Goal: Check status: Check status

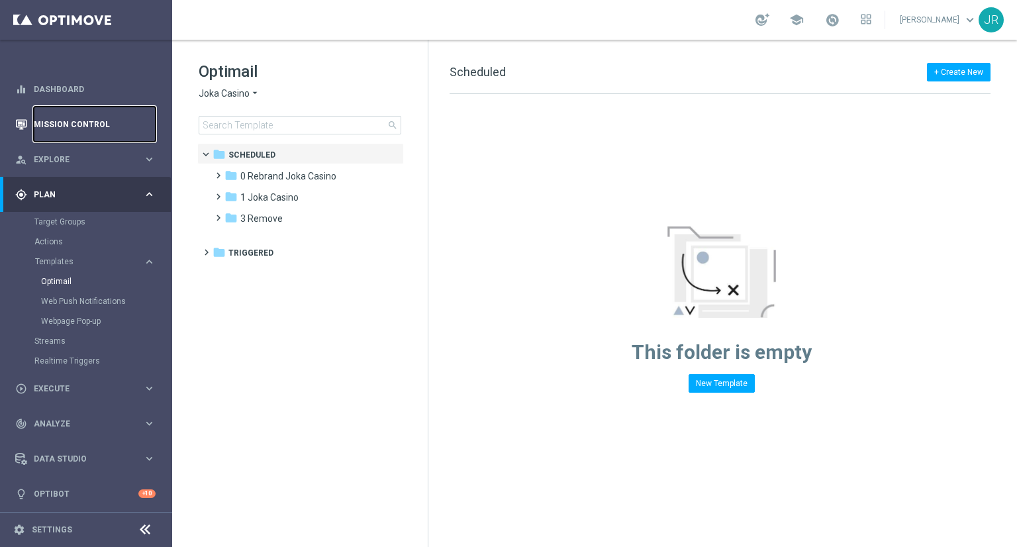
click at [75, 119] on link "Mission Control" at bounding box center [95, 124] width 122 height 35
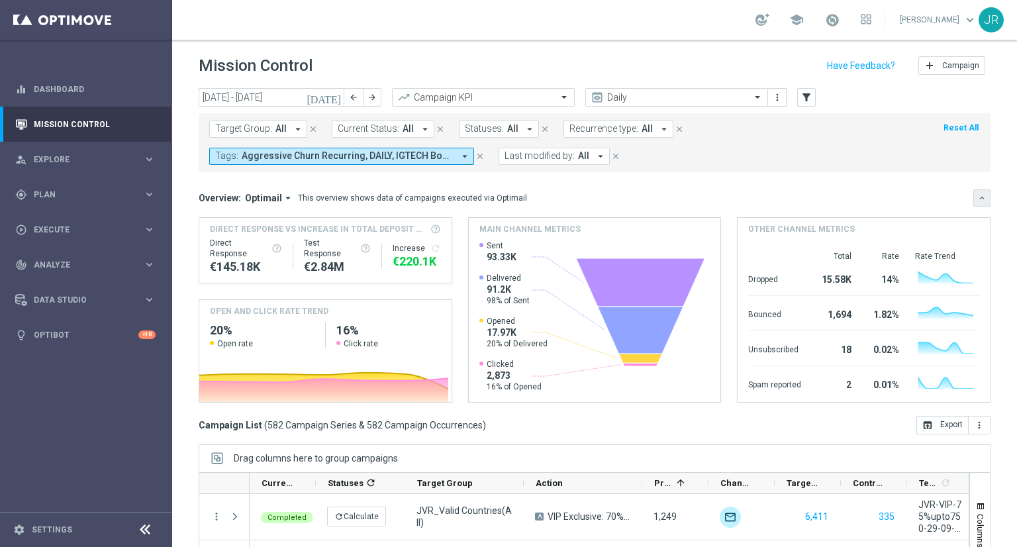
click at [978, 199] on icon "keyboard_arrow_down" at bounding box center [982, 197] width 9 height 9
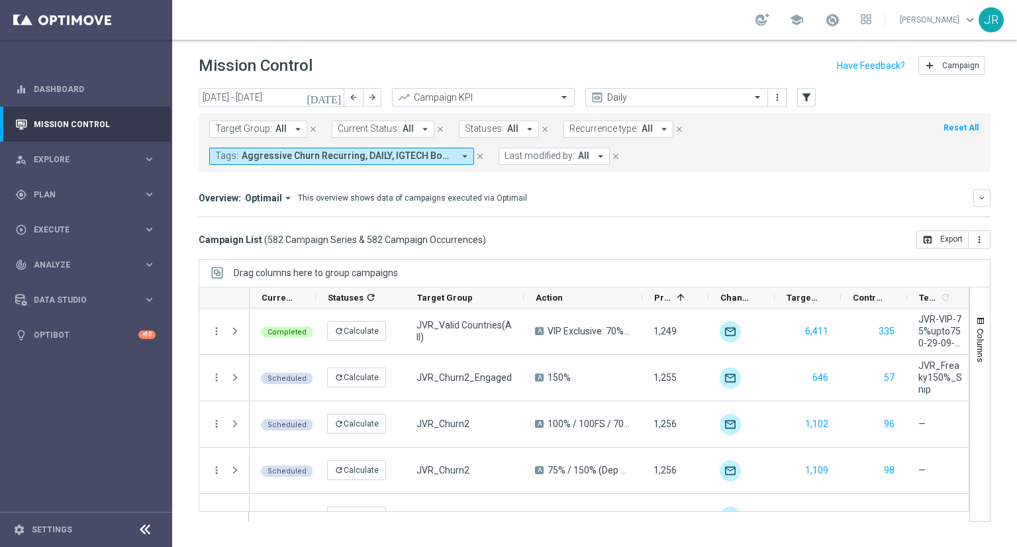
click at [331, 97] on icon "[DATE]" at bounding box center [325, 97] width 36 height 12
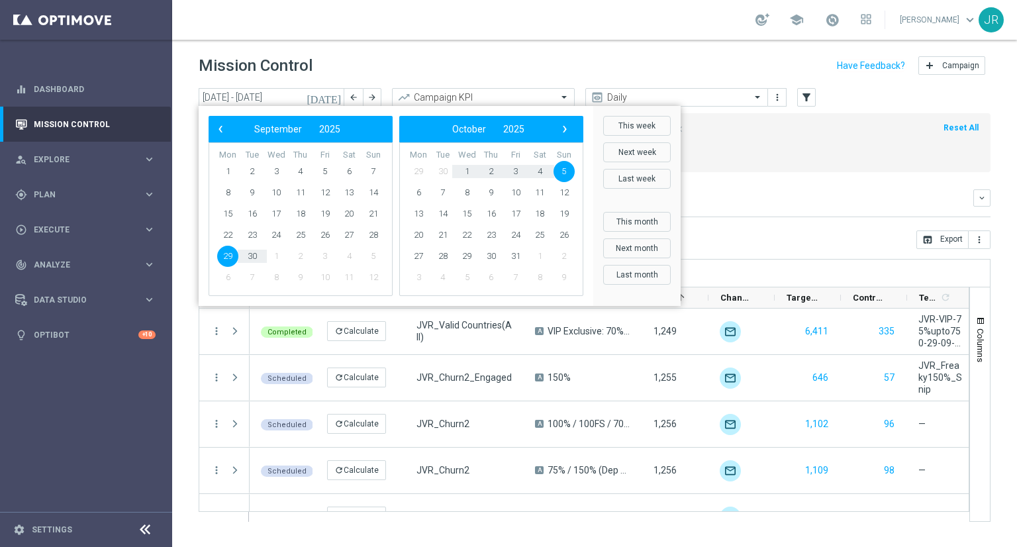
click at [560, 168] on span "5" at bounding box center [564, 171] width 21 height 21
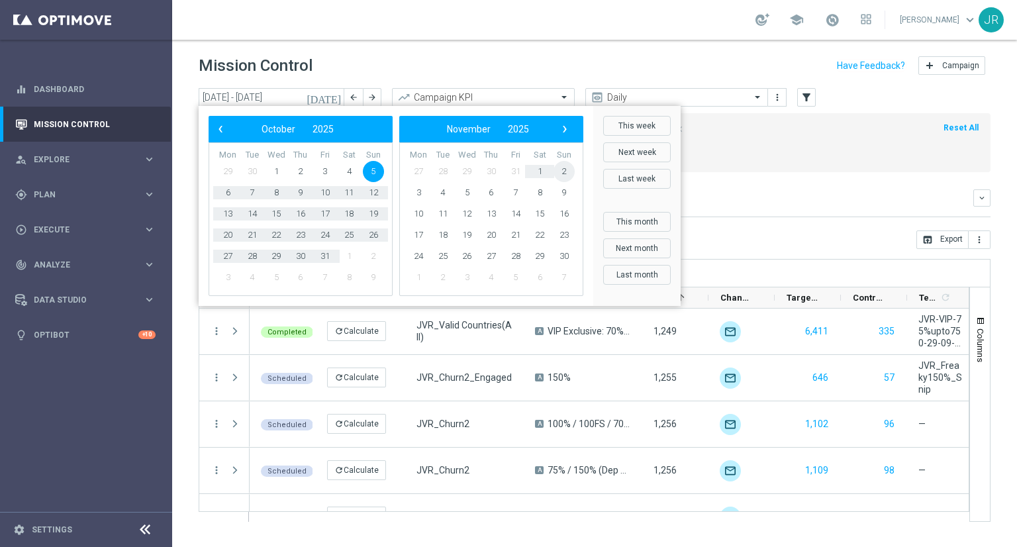
click at [560, 168] on span "2" at bounding box center [564, 171] width 21 height 21
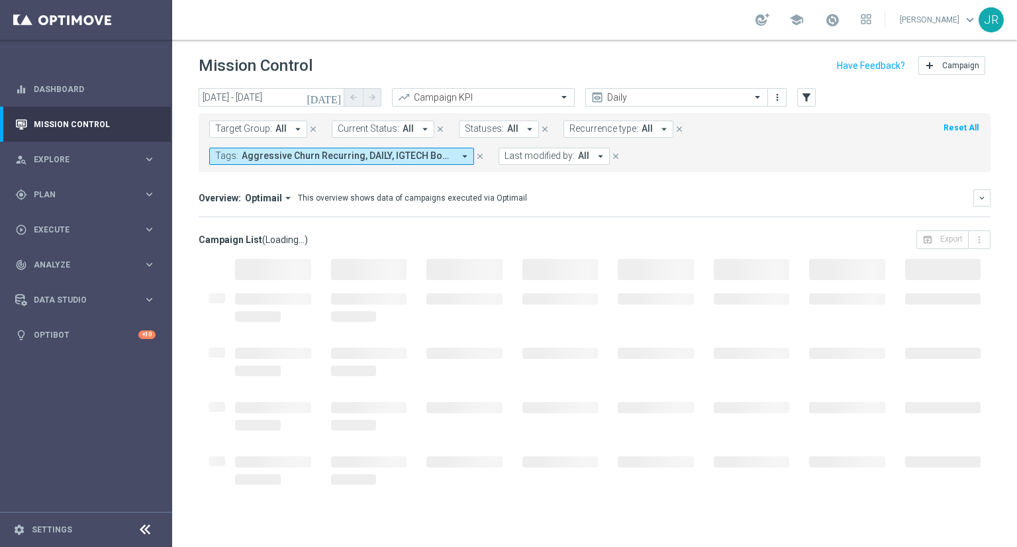
click at [331, 93] on icon "[DATE]" at bounding box center [325, 97] width 36 height 12
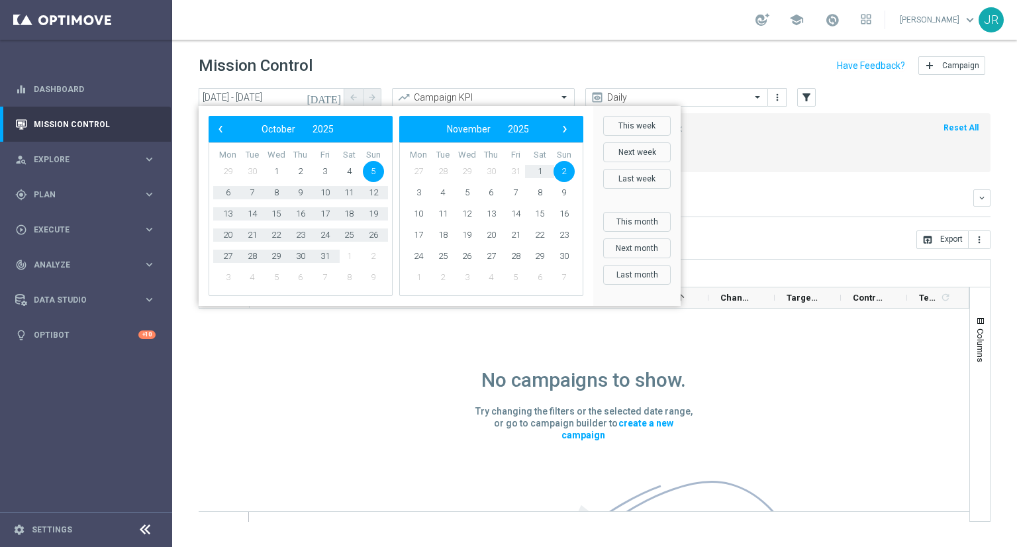
click at [370, 170] on span "5" at bounding box center [373, 171] width 21 height 21
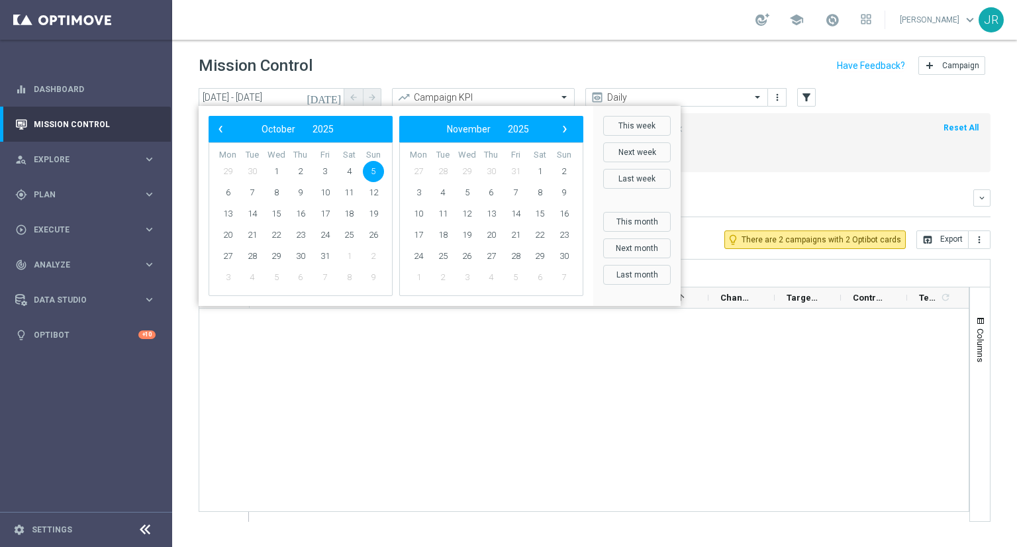
click at [370, 170] on span "5" at bounding box center [373, 171] width 21 height 21
type input "[DATE] - [DATE]"
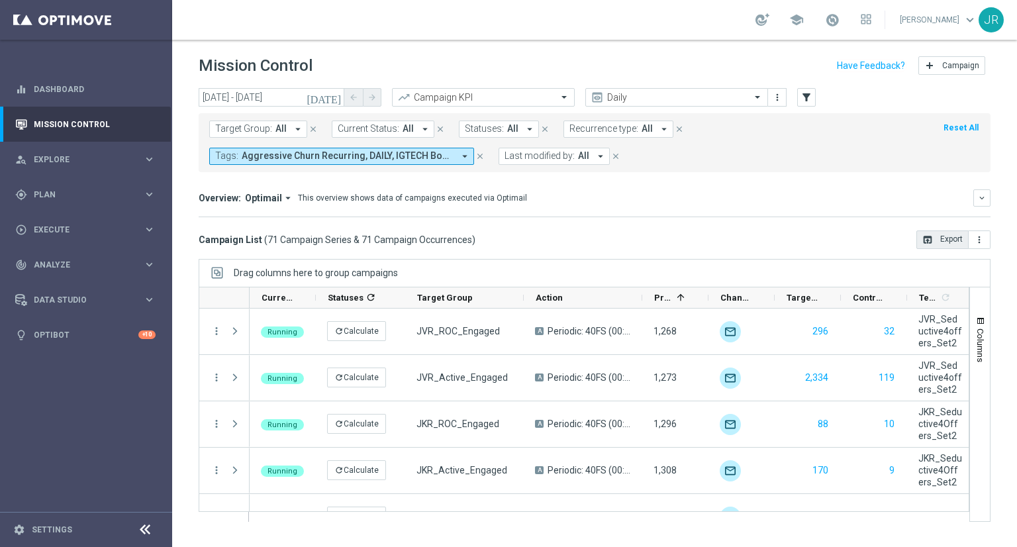
click at [927, 241] on icon "open_in_browser" at bounding box center [928, 239] width 11 height 11
click at [840, 23] on span at bounding box center [832, 20] width 15 height 15
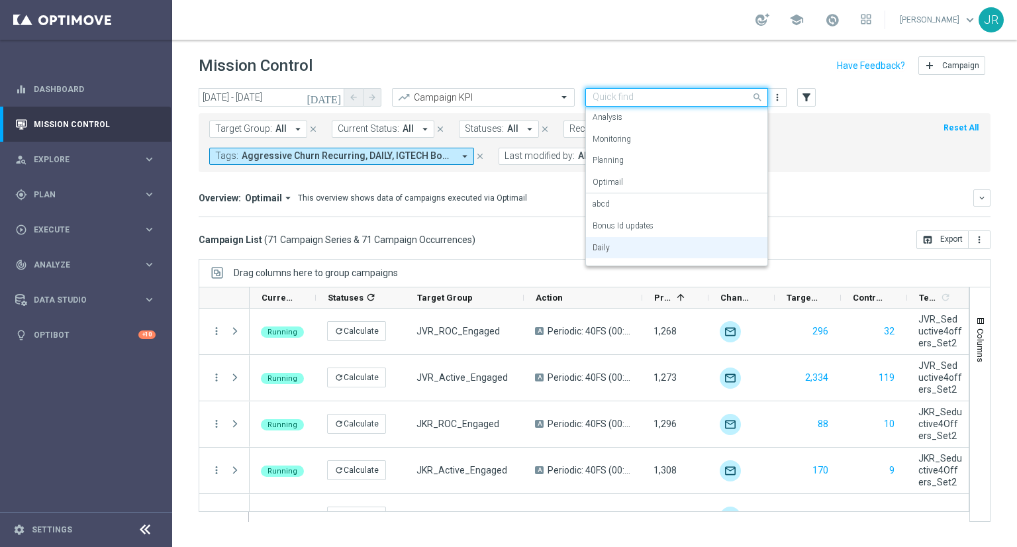
click at [674, 97] on input "text" at bounding box center [664, 97] width 142 height 11
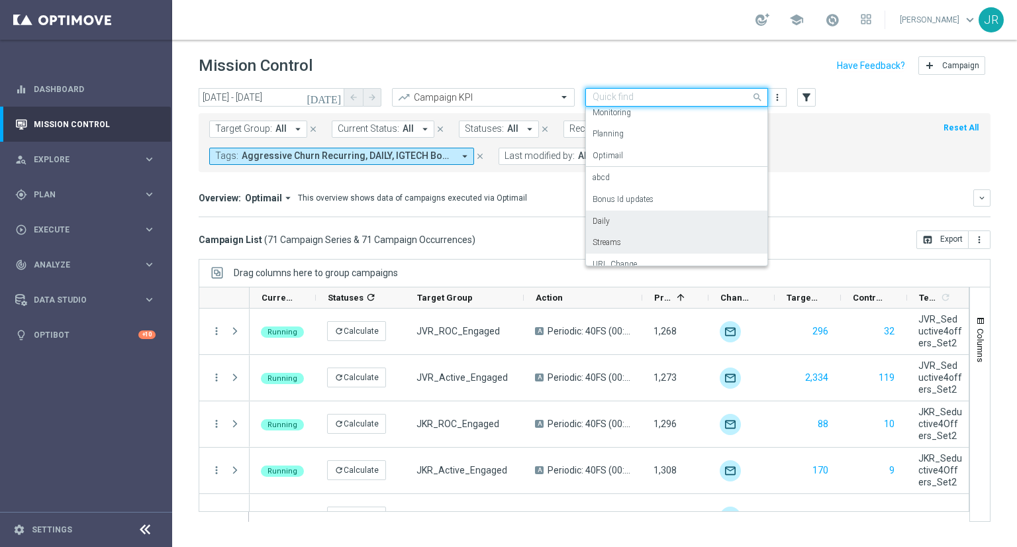
scroll to position [37, 0]
click at [627, 233] on div "Streams" at bounding box center [677, 232] width 168 height 22
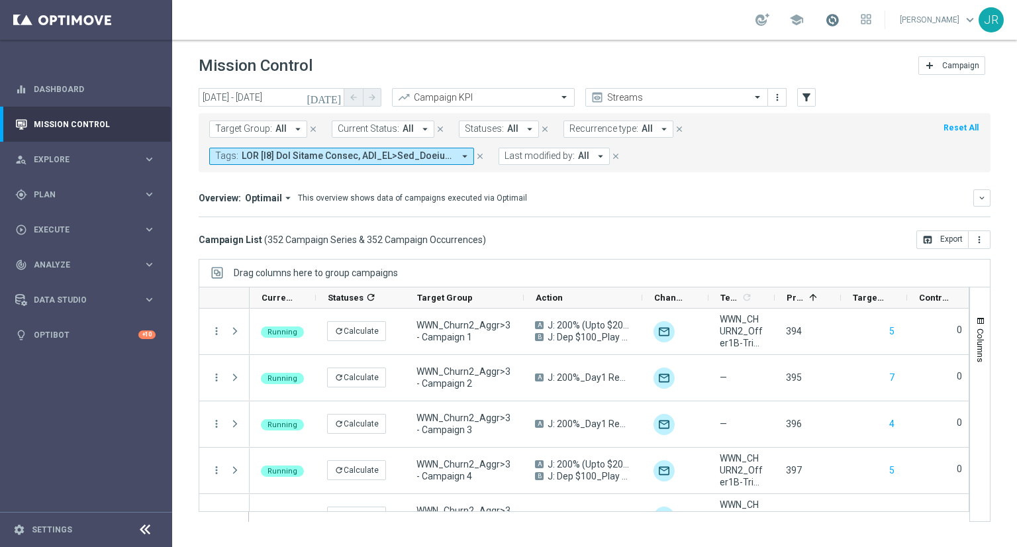
click at [840, 24] on span at bounding box center [832, 20] width 15 height 15
